Goal: Transaction & Acquisition: Purchase product/service

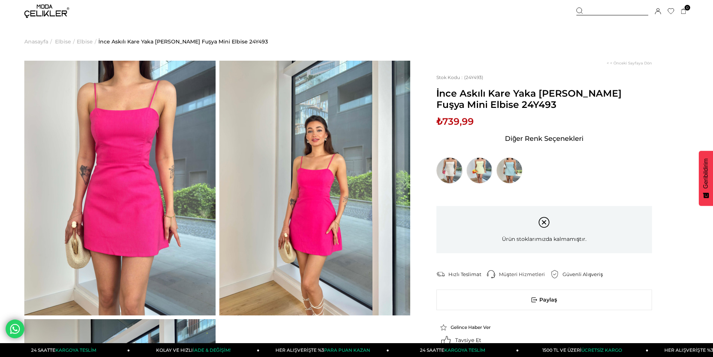
click at [447, 173] on img at bounding box center [450, 170] width 26 height 26
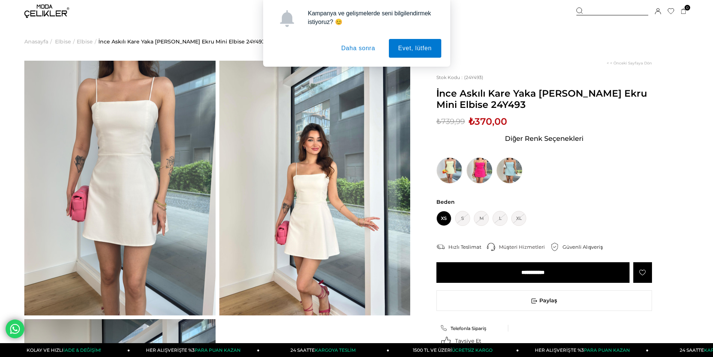
click at [360, 47] on button "Daha sonra" at bounding box center [358, 48] width 53 height 19
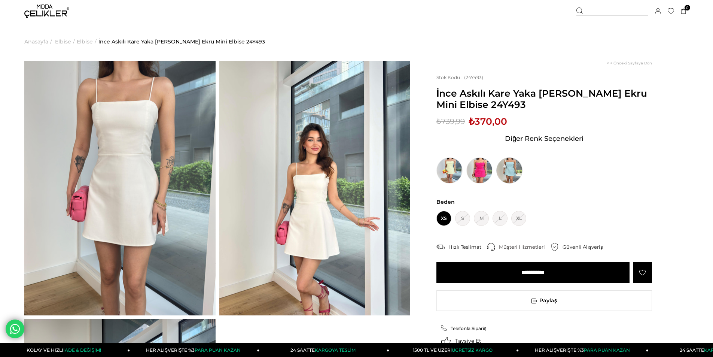
click at [509, 166] on img at bounding box center [509, 170] width 26 height 26
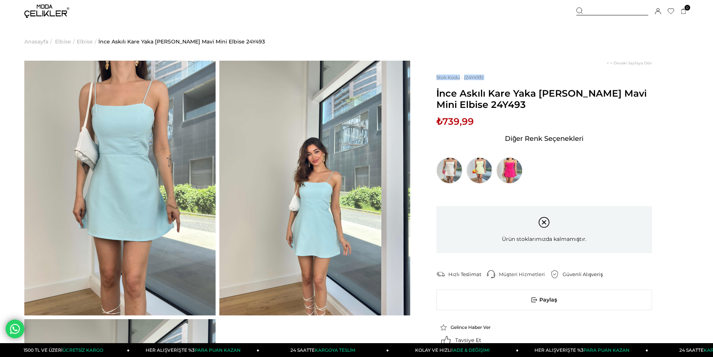
drag, startPoint x: 437, startPoint y: 91, endPoint x: 629, endPoint y: 110, distance: 192.6
click at [644, 113] on div "Stok Kodu (24Y493) İnce Askılı Kare Yaka Matyas Kadın Mavi Mini Elbise 24Y493 S…" at bounding box center [545, 129] width 216 height 109
click at [451, 170] on img at bounding box center [450, 170] width 26 height 26
